Goal: Check status: Check status

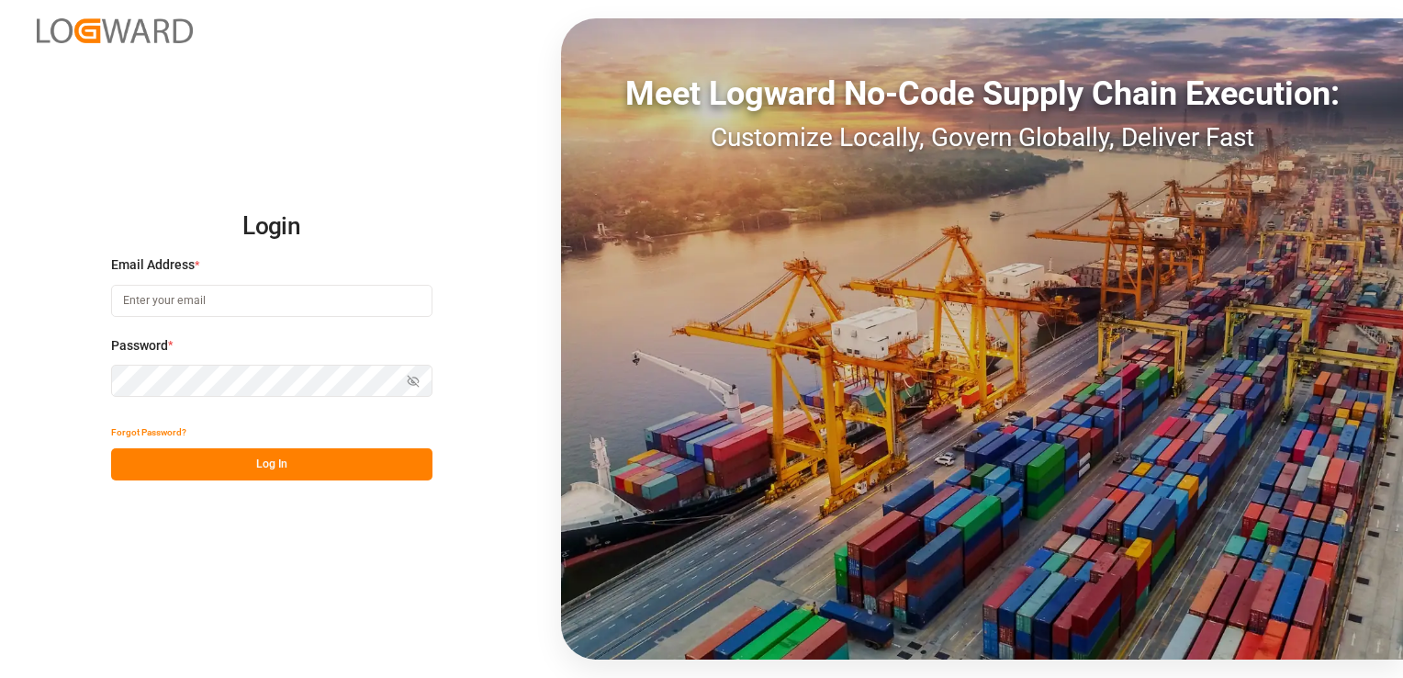
type input "[PERSON_NAME][EMAIL_ADDRESS][PERSON_NAME][DOMAIN_NAME]"
drag, startPoint x: 263, startPoint y: 462, endPoint x: 294, endPoint y: 417, distance: 54.2
click at [263, 462] on button "Log In" at bounding box center [271, 464] width 321 height 32
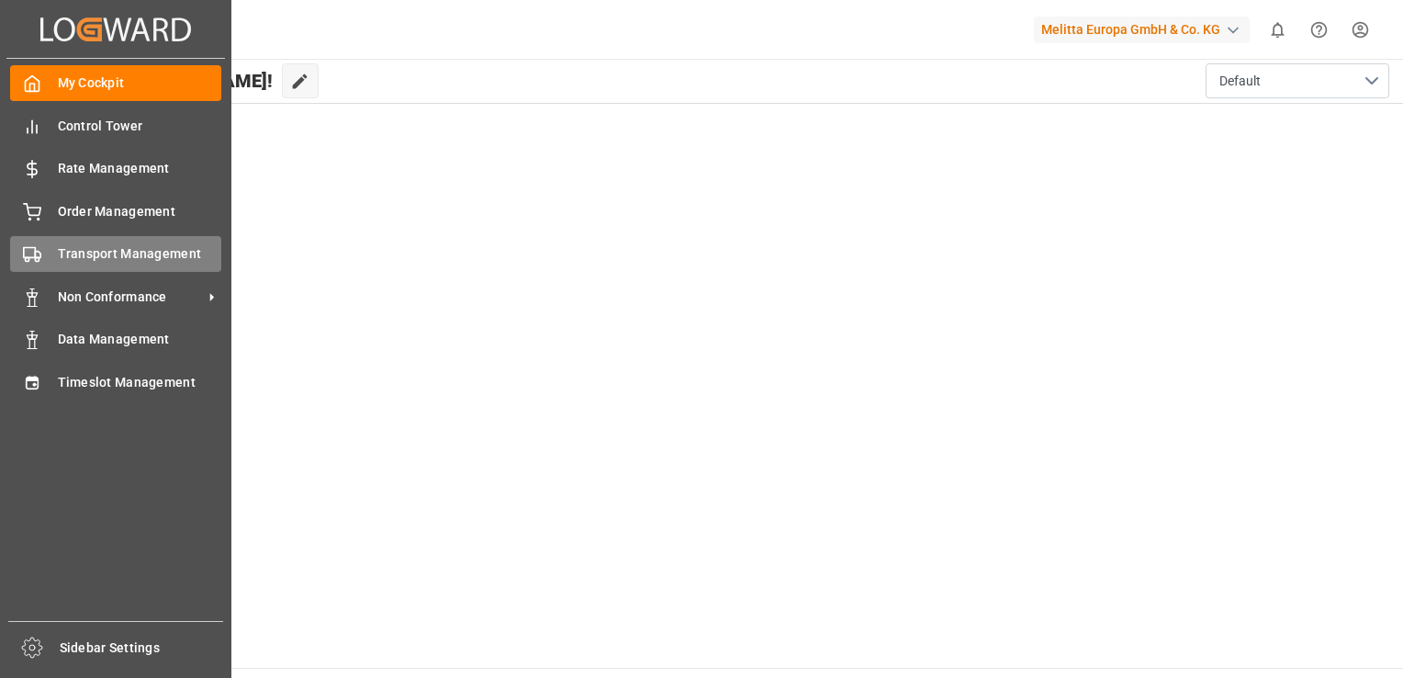
click at [162, 252] on span "Transport Management" at bounding box center [140, 253] width 164 height 19
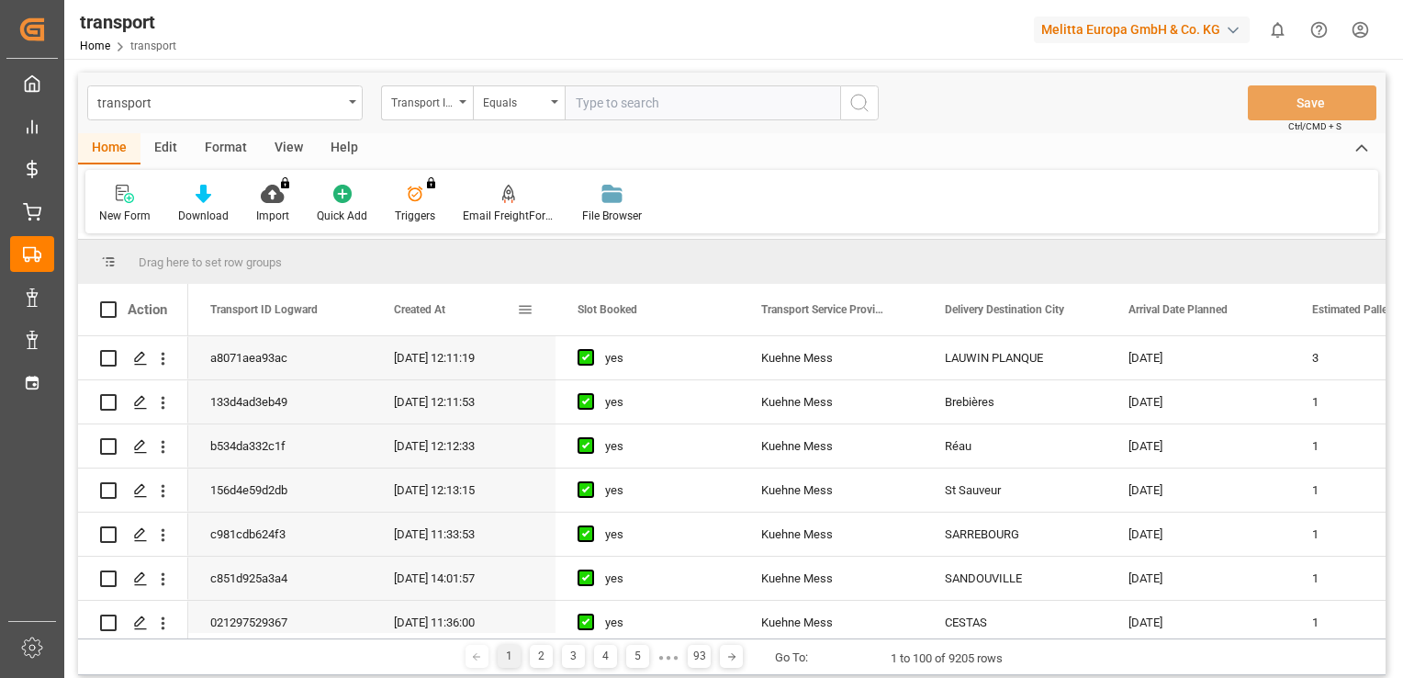
click at [525, 311] on span at bounding box center [525, 309] width 17 height 17
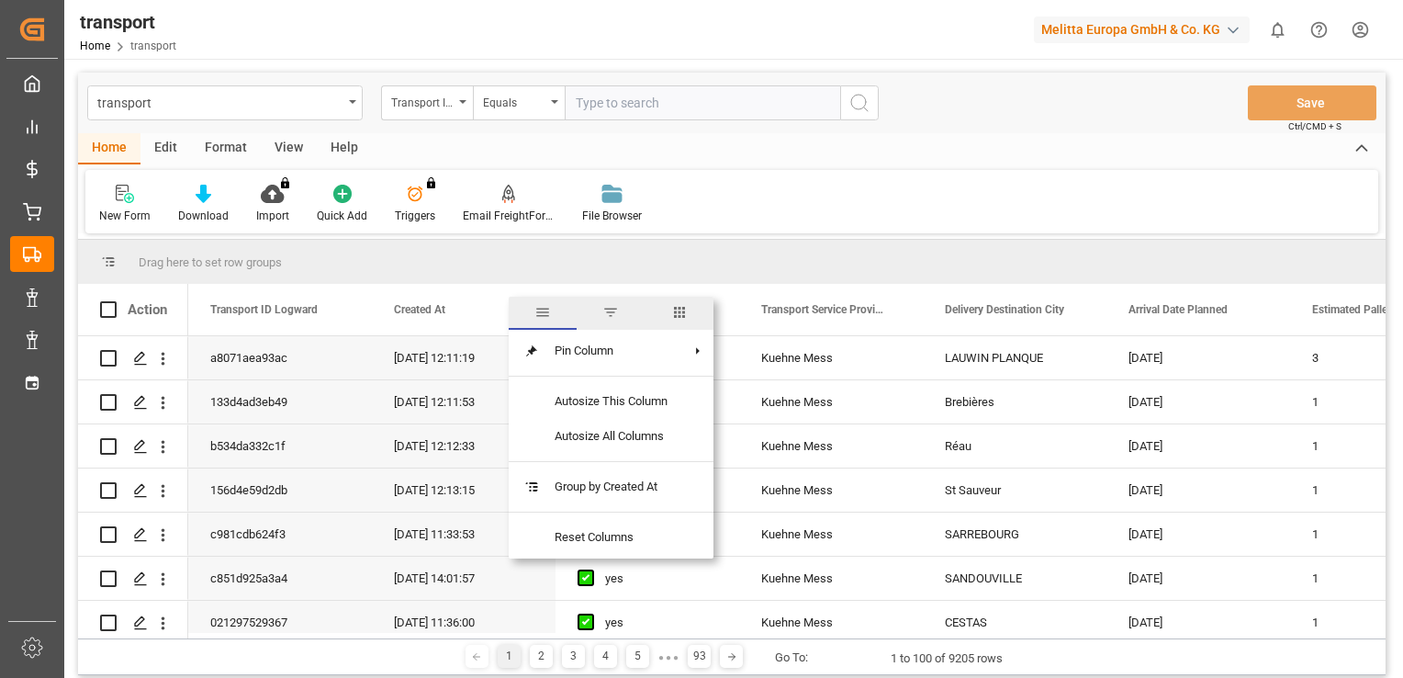
click at [619, 313] on span "filter" at bounding box center [610, 312] width 17 height 17
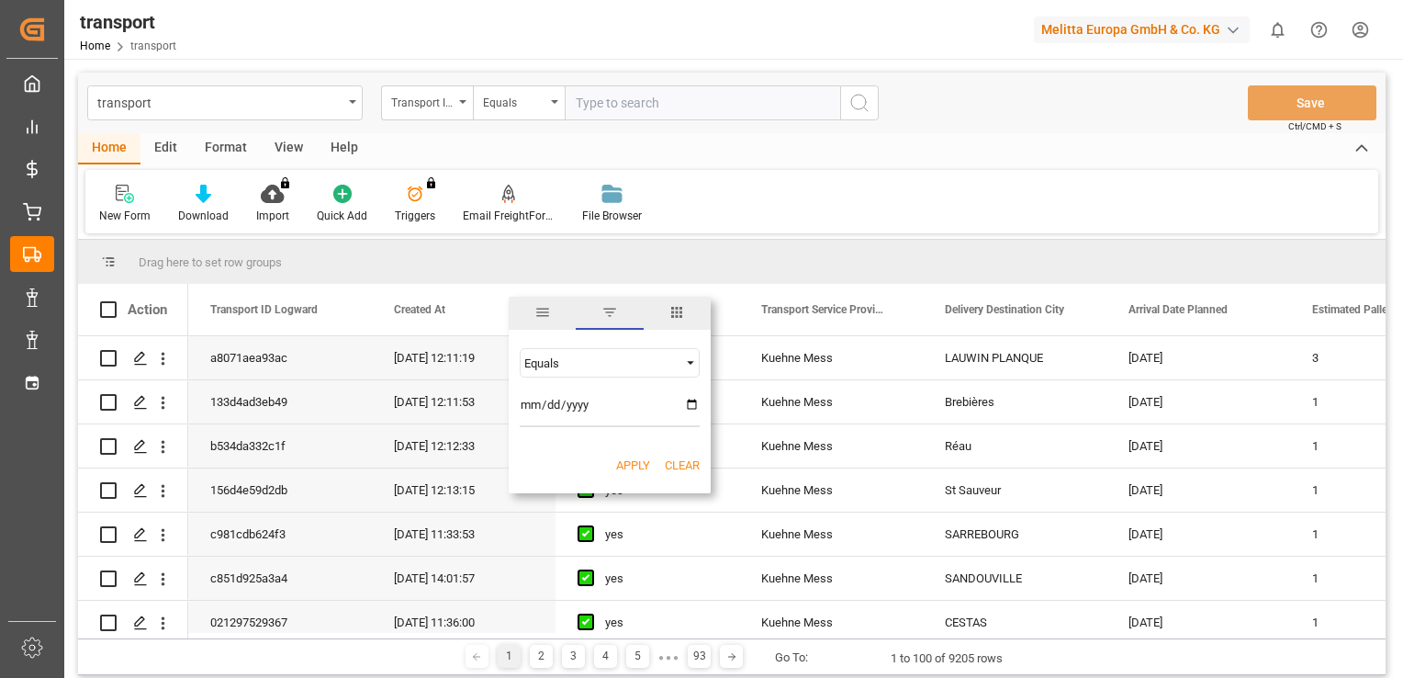
click at [683, 401] on input "date" at bounding box center [610, 408] width 180 height 37
type input "[DATE]"
click at [628, 461] on button "Apply" at bounding box center [633, 465] width 34 height 18
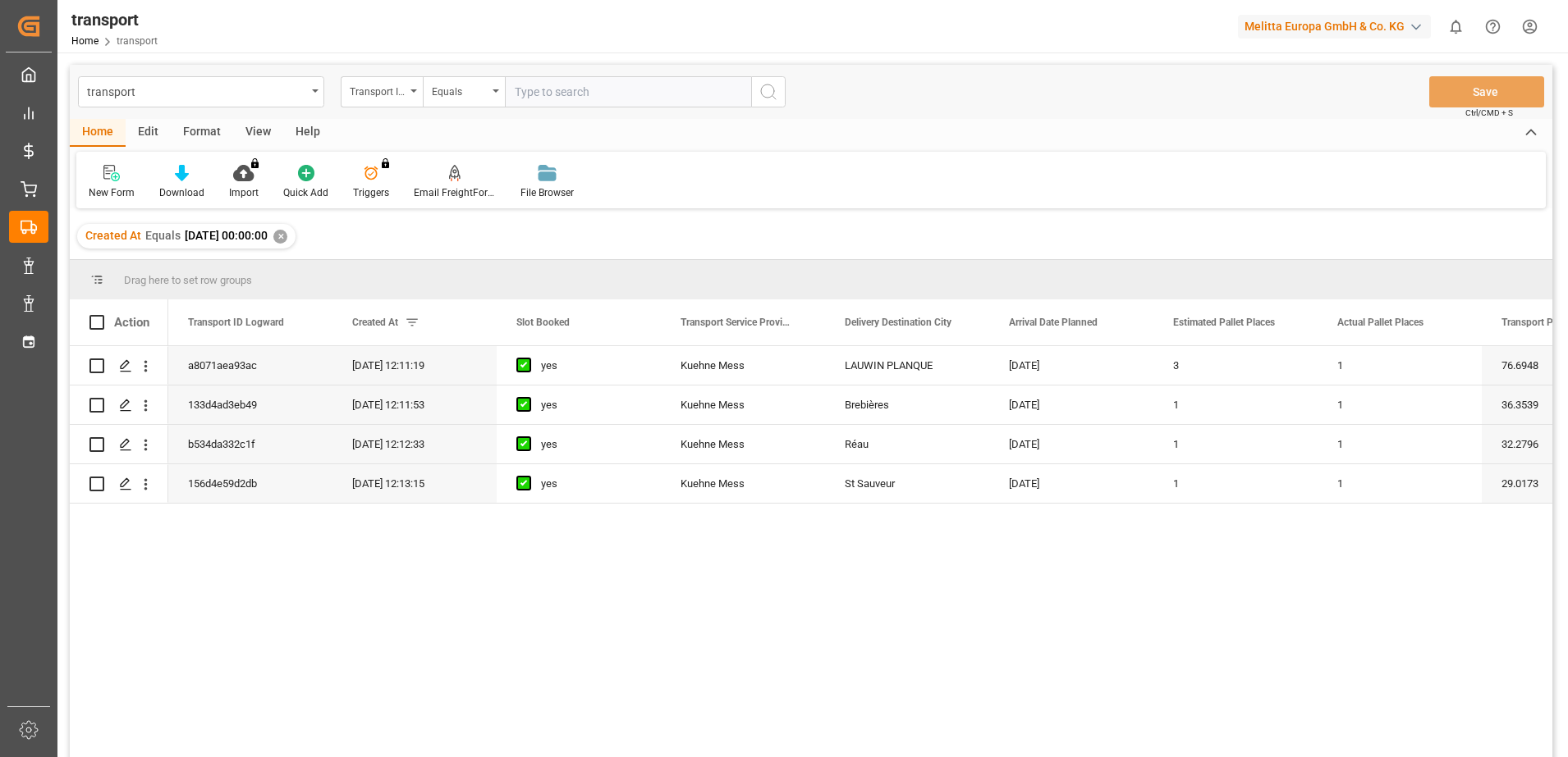
click at [1253, 593] on div "a8071aea93ac [DATE] 12:11:19 yes [PERSON_NAME] Mess LAUWIN PLANQUE [DATE] 3 1 7…" at bounding box center [860, 557] width 1384 height 422
